Goal: Transaction & Acquisition: Purchase product/service

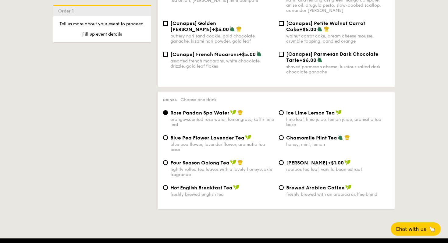
click at [409, 230] on span "Chat with us" at bounding box center [411, 229] width 32 height 6
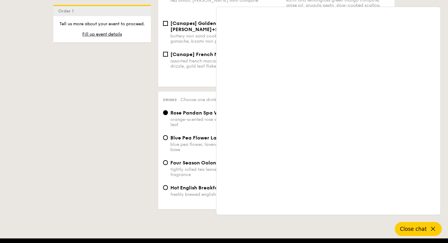
click at [422, 228] on span "Close chat" at bounding box center [413, 229] width 27 height 6
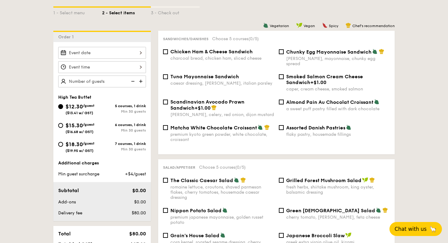
scroll to position [152, 0]
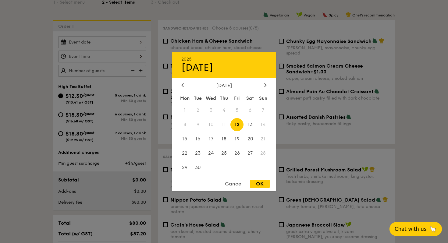
click at [127, 41] on div "2025 Sep 12 September 2025 Mon Tue Wed Thu Fri Sat Sun 1 2 3 4 5 6 7 8 9 10 11 …" at bounding box center [102, 42] width 88 height 12
click at [266, 84] on icon at bounding box center [266, 85] width 2 height 4
click at [250, 140] on span "15" at bounding box center [250, 139] width 13 height 13
click at [256, 186] on div "OK" at bounding box center [260, 184] width 20 height 8
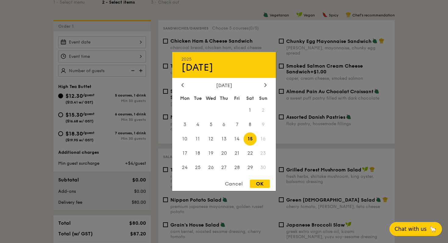
type input "[DATE]"
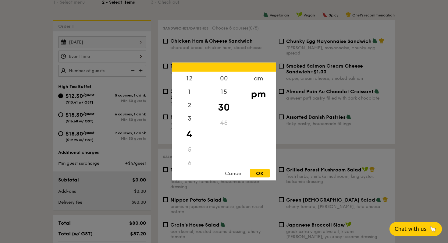
click at [123, 57] on div "12 1 2 3 4 5 6 7 8 9 10 11 00 15 30 45 am pm Cancel OK" at bounding box center [102, 57] width 88 height 12
click at [189, 76] on div "12" at bounding box center [189, 81] width 34 height 18
click at [227, 92] on div "15" at bounding box center [224, 94] width 34 height 18
click at [262, 173] on div "OK" at bounding box center [260, 174] width 20 height 8
type input "12:15PM"
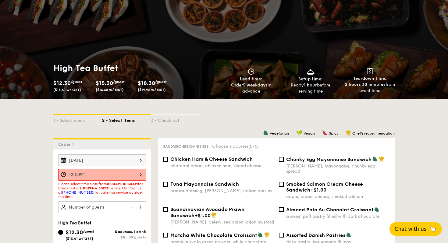
scroll to position [0, 0]
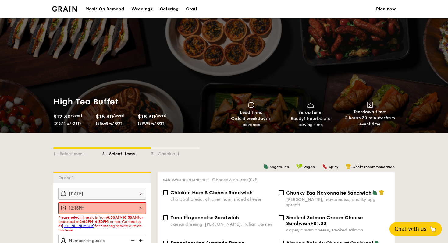
click at [108, 11] on div "Meals On Demand" at bounding box center [104, 9] width 39 height 18
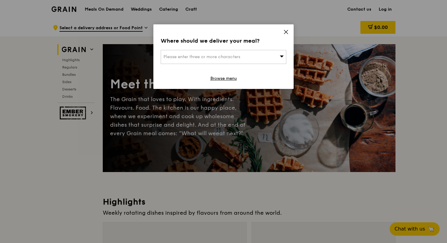
click at [286, 30] on icon at bounding box center [285, 31] width 5 height 5
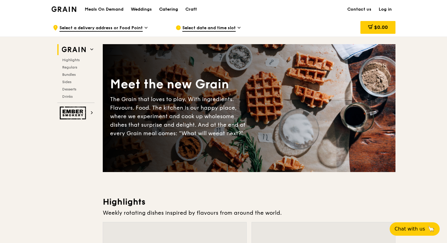
click at [170, 7] on div "Catering" at bounding box center [168, 9] width 19 height 18
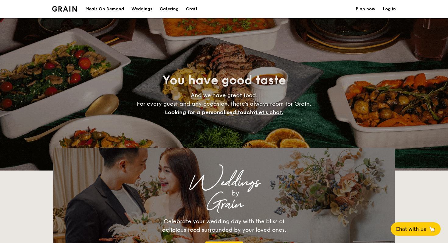
select select
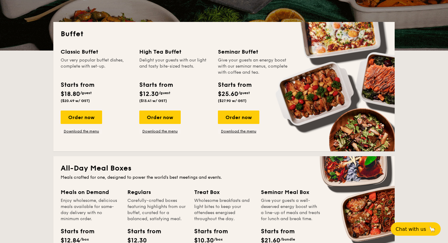
scroll to position [121, 0]
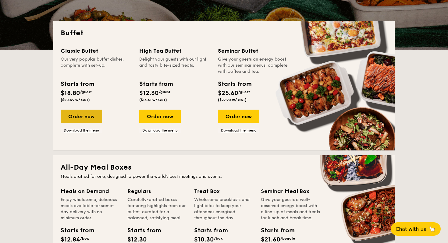
click at [82, 120] on div "Order now" at bounding box center [81, 116] width 41 height 13
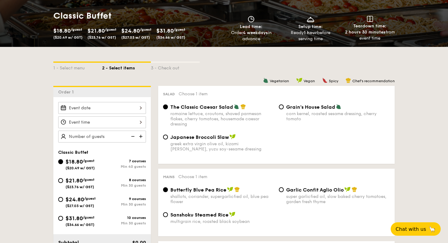
scroll to position [93, 0]
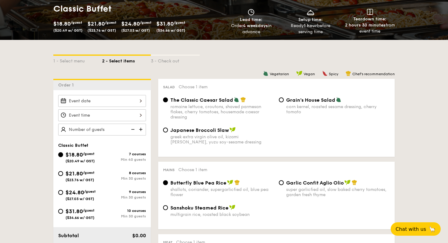
click at [131, 102] on div at bounding box center [102, 101] width 88 height 12
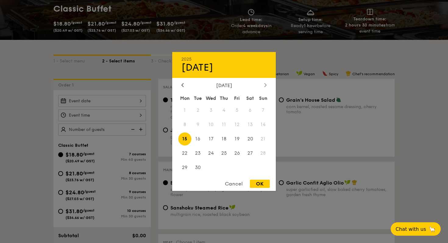
click at [265, 87] on icon at bounding box center [265, 85] width 2 height 4
click at [183, 84] on icon at bounding box center [183, 85] width 2 height 4
click at [252, 141] on span "15" at bounding box center [250, 139] width 13 height 13
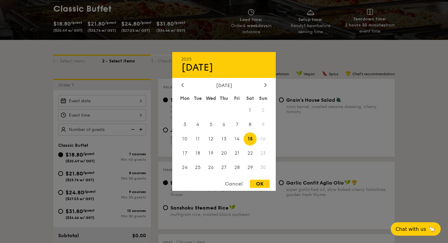
click at [259, 184] on div "OK" at bounding box center [260, 184] width 20 height 8
type input "[DATE]"
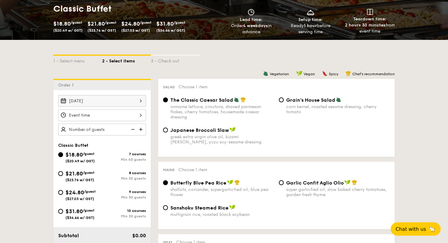
click at [109, 118] on div at bounding box center [102, 115] width 88 height 12
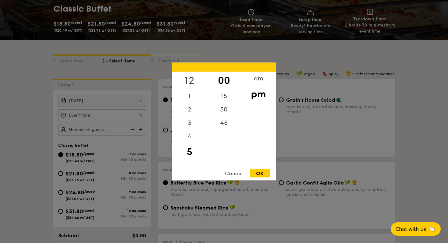
click at [188, 77] on div "12" at bounding box center [189, 81] width 34 height 18
click at [224, 98] on div "15" at bounding box center [224, 99] width 34 height 18
click at [224, 79] on div "00" at bounding box center [224, 81] width 34 height 18
click at [257, 177] on div "OK" at bounding box center [260, 174] width 20 height 8
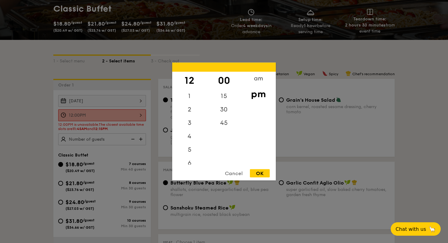
click at [131, 117] on div "12:00PM 12 1 2 3 4 5 6 7 8 9 10 11 00 15 30 45 am pm Cancel OK" at bounding box center [102, 115] width 88 height 12
click at [224, 97] on div "15" at bounding box center [224, 99] width 34 height 18
click at [255, 171] on div "OK" at bounding box center [260, 174] width 20 height 8
type input "12:15PM"
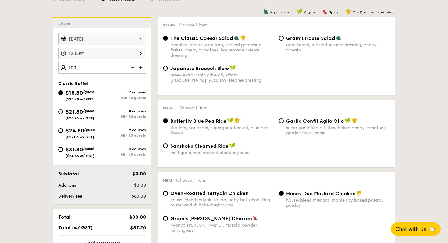
scroll to position [159, 0]
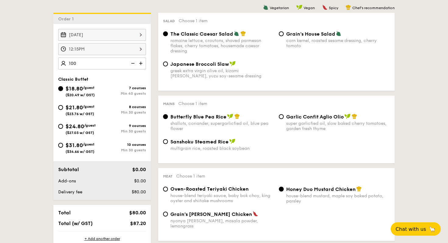
type input "100 guests"
click at [163, 102] on div "Mains Choose 1 item Butterfly Blue Pea Rice shallots, coriander, supergarlicfie…" at bounding box center [276, 130] width 237 height 68
click at [59, 107] on input "$21.80 /guest ($23.76 w/ GST) 8 courses Min 30 guests" at bounding box center [60, 107] width 5 height 5
radio input "true"
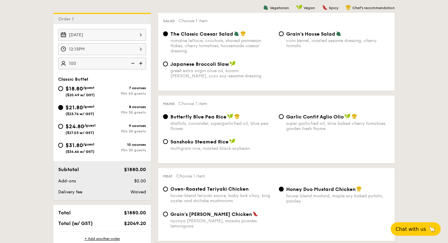
radio input "true"
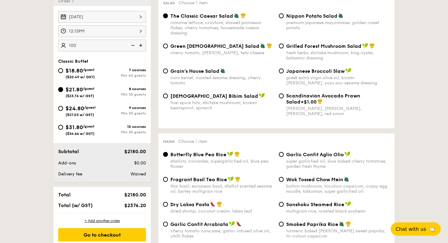
scroll to position [177, 0]
click at [61, 67] on div "$18.80 /guest ($20.49 w/ GST)" at bounding box center [80, 72] width 44 height 13
click at [61, 68] on input "$18.80 /guest ($20.49 w/ GST) 7 courses Min 40 guests" at bounding box center [60, 70] width 5 height 5
radio input "true"
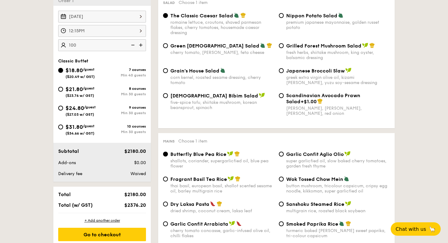
radio input "true"
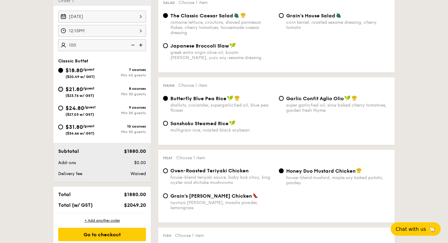
click at [60, 88] on input "$21.80 /guest ($23.76 w/ GST) 8 courses Min 30 guests" at bounding box center [60, 89] width 5 height 5
radio input "true"
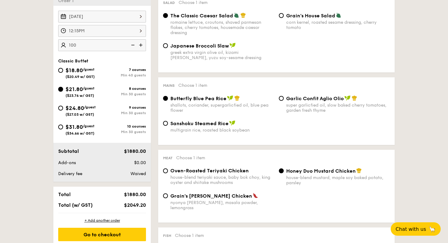
radio input "true"
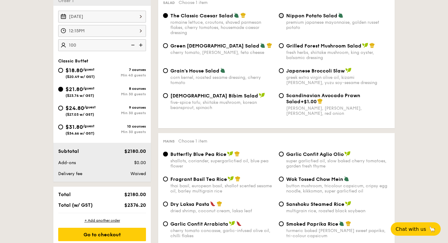
click at [282, 15] on input "Nippon Potato Salad premium japanese mayonnaise, golden russet potato" at bounding box center [281, 15] width 5 height 5
radio input "true"
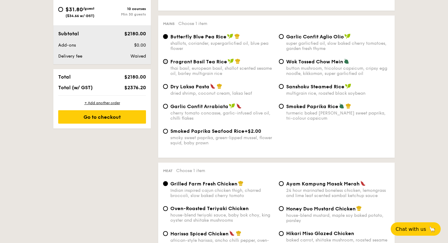
scroll to position [294, 0]
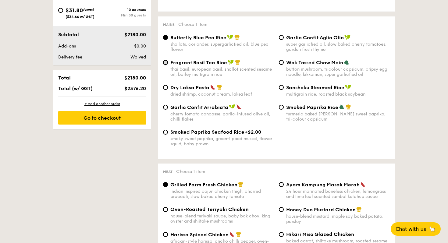
click at [166, 64] on input "Fragrant Basil Tea Rice thai basil, european basil, shallot scented sesame oil,…" at bounding box center [165, 62] width 5 height 5
radio input "true"
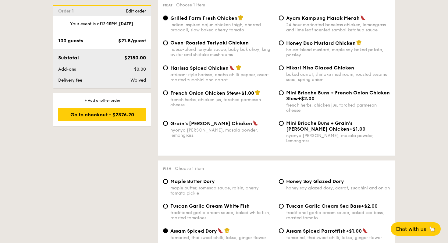
scroll to position [461, 0]
click at [280, 45] on input "Honey Duo Mustard Chicken house-blend mustard, maple soy baked potato, parsley" at bounding box center [281, 42] width 5 height 5
radio input "true"
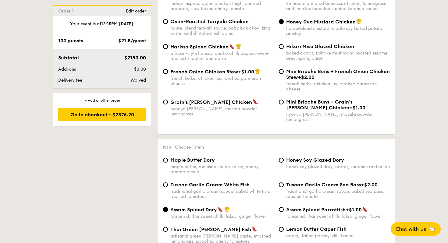
scroll to position [481, 0]
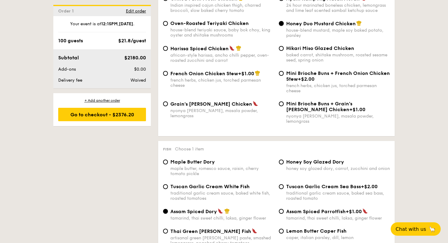
click at [281, 25] on input "Honey Duo Mustard Chicken house-blend mustard, maple soy baked potato, parsley" at bounding box center [281, 23] width 5 height 5
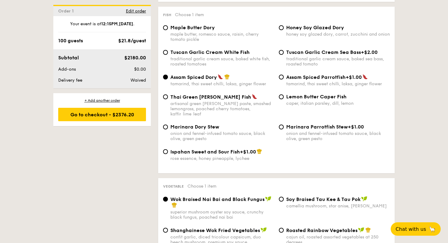
scroll to position [616, 0]
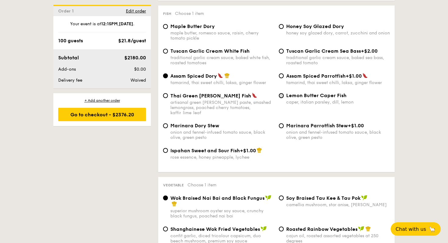
click at [281, 95] on input "Lemon Butter Caper Fish caper, italian parsley, dill, lemon" at bounding box center [281, 95] width 5 height 5
radio input "true"
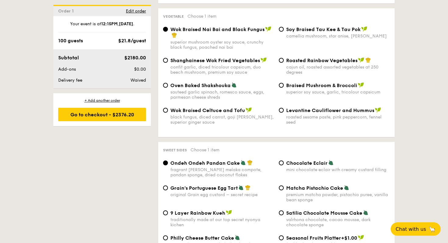
scroll to position [783, 0]
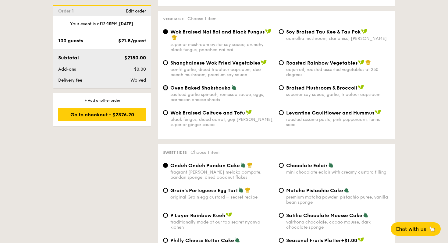
click at [167, 85] on input "Oven Baked Shakshouka sauteed garlic spinach, romesco sauce, eggs, parmesan che…" at bounding box center [165, 87] width 5 height 5
radio input "true"
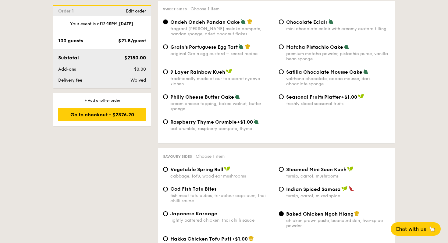
scroll to position [927, 0]
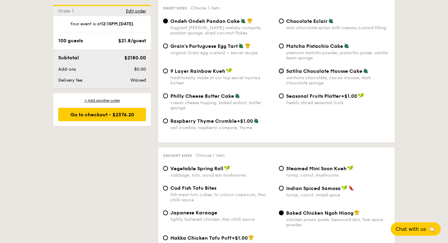
click at [282, 69] on input "Satilia Chocolate Mousse Cake valrhona chocolate, cacao mousse, dark chocolate …" at bounding box center [281, 71] width 5 height 5
radio input "true"
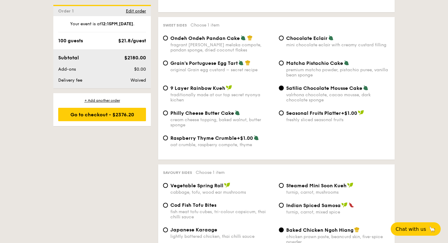
scroll to position [911, 0]
click at [276, 120] on div "Philly Cheese Butter Cake cream cheese topping, baked walnut, butter sponge" at bounding box center [219, 119] width 116 height 18
